Goal: Information Seeking & Learning: Get advice/opinions

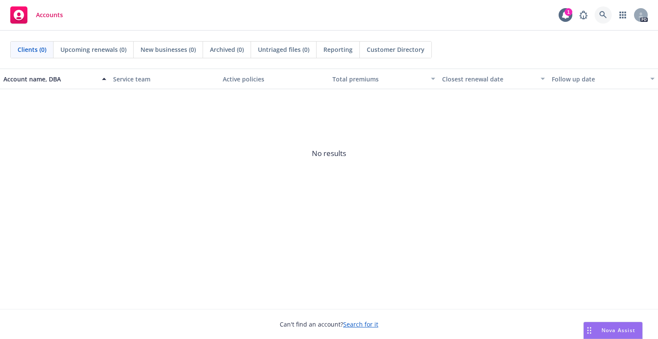
click at [603, 14] on icon at bounding box center [603, 15] width 8 height 8
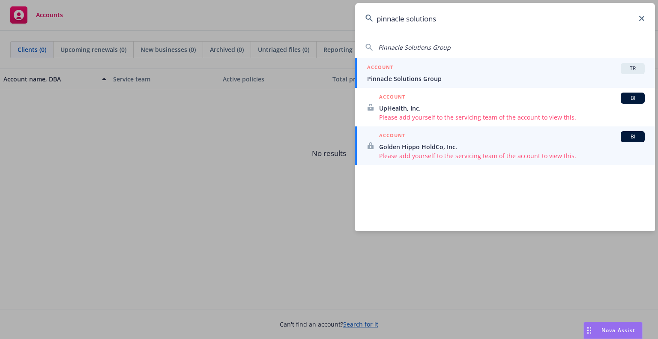
type input "pinnacle solutions"
click at [412, 80] on span "Pinnacle Solutions Group" at bounding box center [506, 78] width 278 height 9
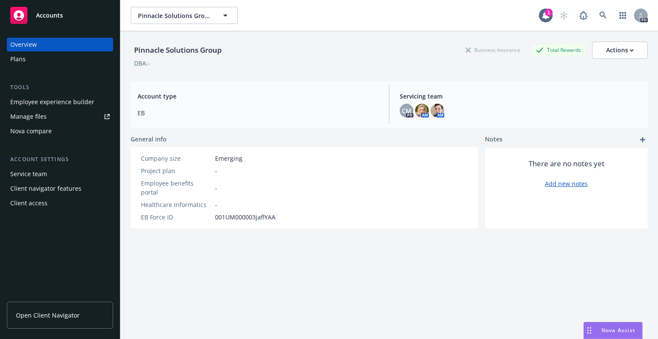
click at [26, 129] on div "Nova compare" at bounding box center [31, 131] width 42 height 14
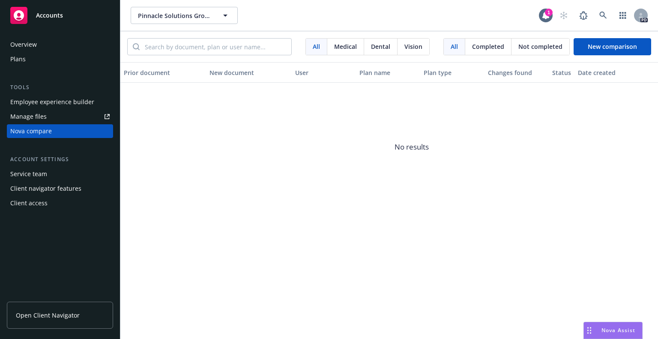
click at [632, 332] on span "Nova Assist" at bounding box center [619, 330] width 34 height 7
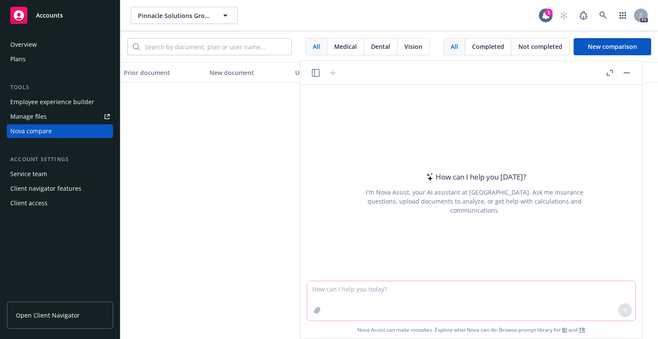
click at [351, 299] on textarea at bounding box center [471, 300] width 328 height 39
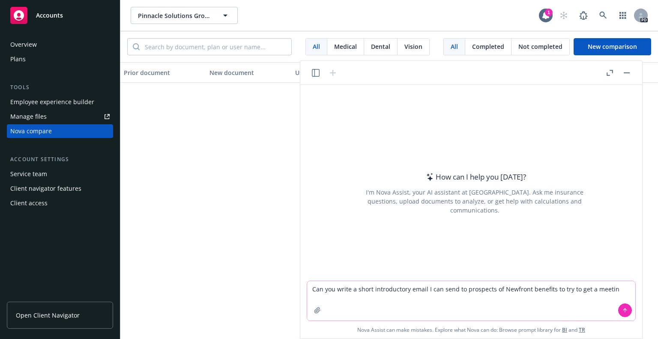
type textarea "Can you write a short introductory email I can send to prospects of Newfront be…"
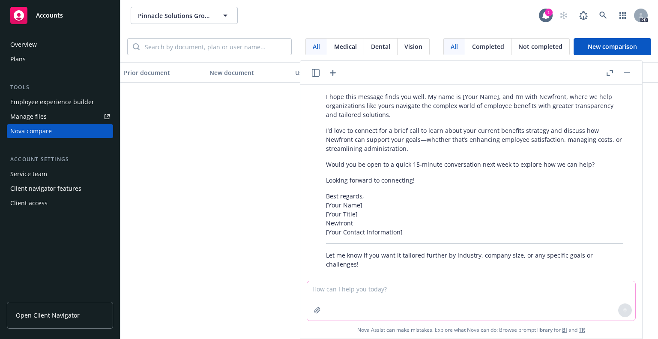
scroll to position [113, 0]
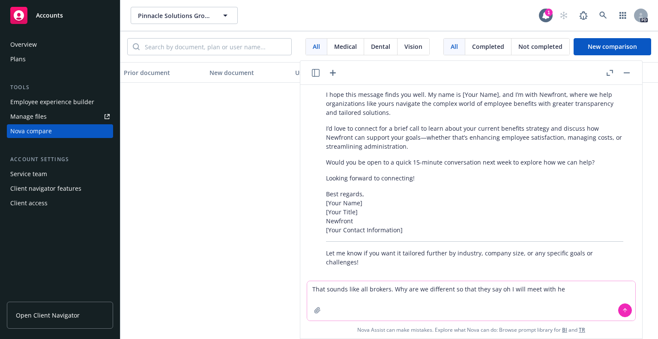
type textarea "That sounds like all brokers. Why are we different so that they say oh I will m…"
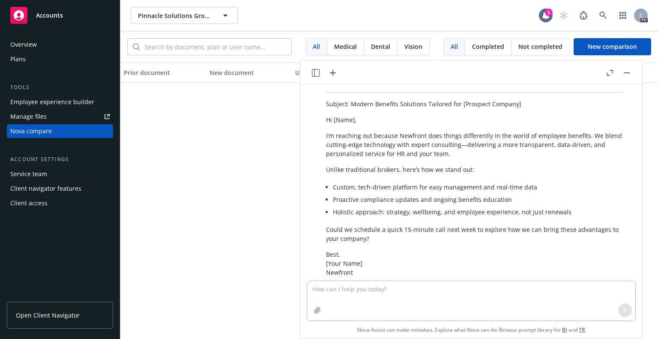
scroll to position [514, 0]
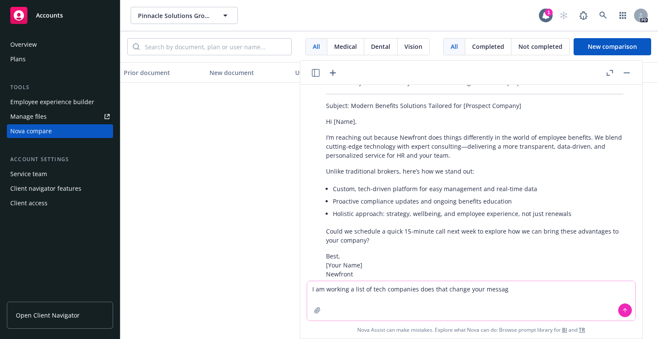
type textarea "I am working a list of tech companies does that change your message"
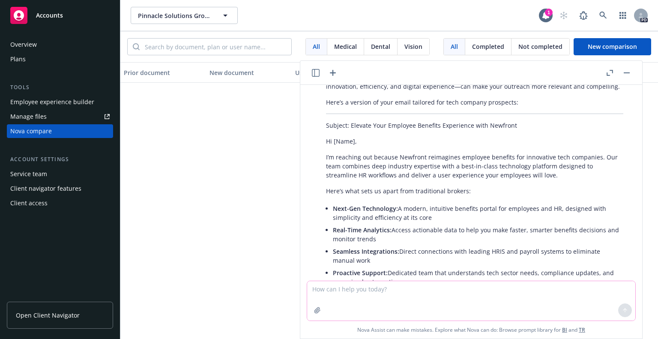
scroll to position [780, 0]
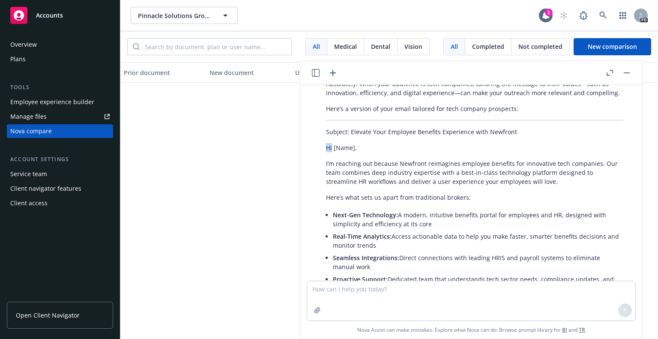
drag, startPoint x: 325, startPoint y: 137, endPoint x: 332, endPoint y: 138, distance: 7.5
click at [332, 138] on div "Absolutely! When your audience is tech companies, tailoring the message to thei…" at bounding box center [475, 232] width 315 height 313
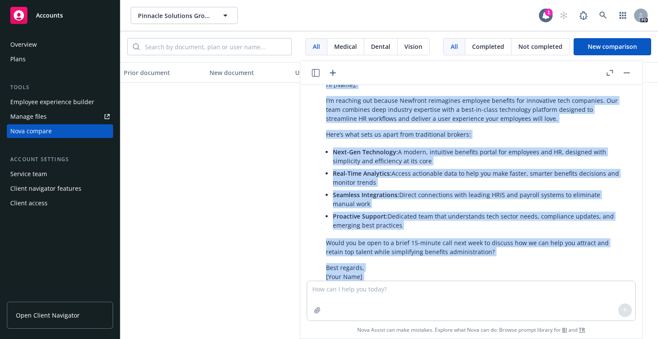
scroll to position [899, 0]
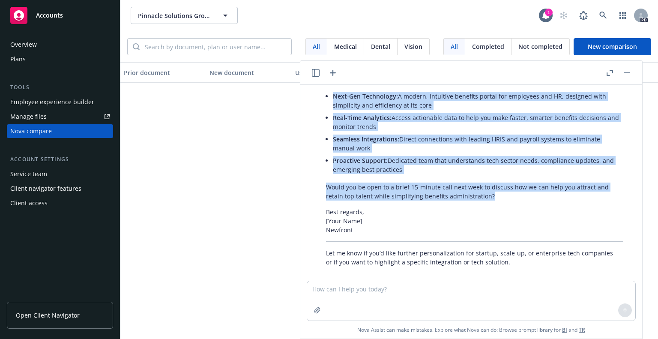
drag, startPoint x: 322, startPoint y: 123, endPoint x: 500, endPoint y: 188, distance: 189.4
click at [500, 188] on div "Absolutely! When your audience is tech companies, tailoring the message to thei…" at bounding box center [475, 113] width 315 height 313
copy div "Loremip: Dolorsi Amet Consecte Adipisci Elitseddoe temp Incididu Ut [Labo], E’d…"
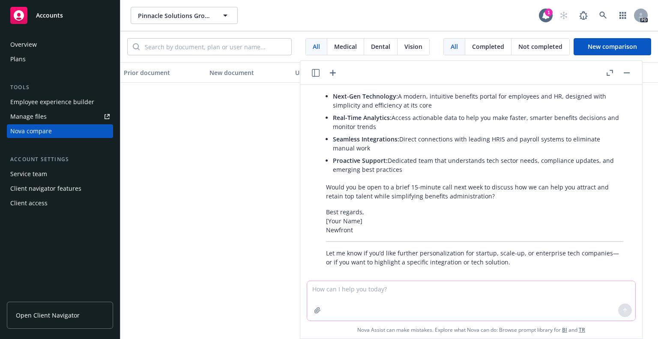
click at [365, 294] on textarea at bounding box center [471, 300] width 328 height 39
click at [470, 290] on textarea "and what if it is a pharm firm (Axsome) that" at bounding box center [471, 300] width 328 height 39
type textarea "and what if it is a pharm firm (Axsome) that I think is with a peo"
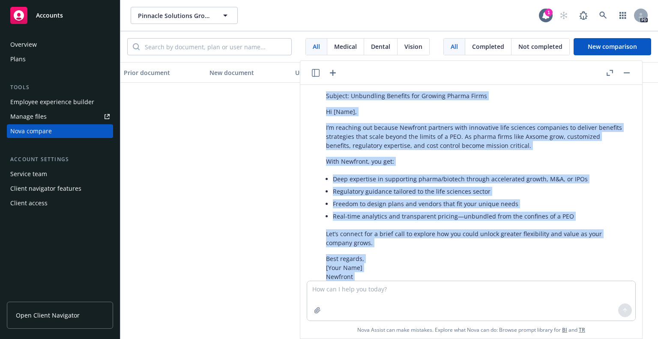
scroll to position [1299, 0]
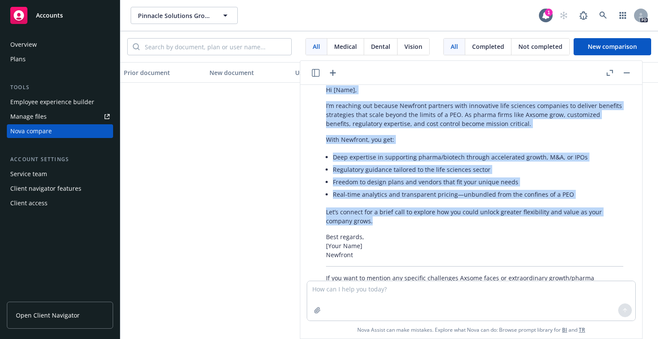
drag, startPoint x: 325, startPoint y: 118, endPoint x: 429, endPoint y: 216, distance: 143.4
click at [429, 216] on div "Great question! If you’re targeting a pharma company like Axsome and suspect th…" at bounding box center [475, 100] width 315 height 389
copy div "Subject: Unbundling Benefits for Growing Pharma Firms Hi [Name], I’m reaching o…"
